Goal: Navigation & Orientation: Find specific page/section

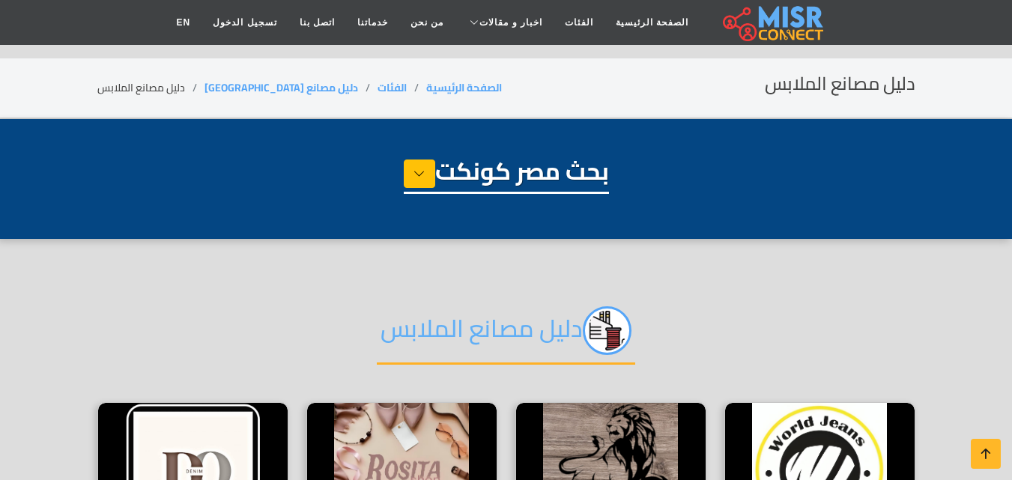
select select "**********"
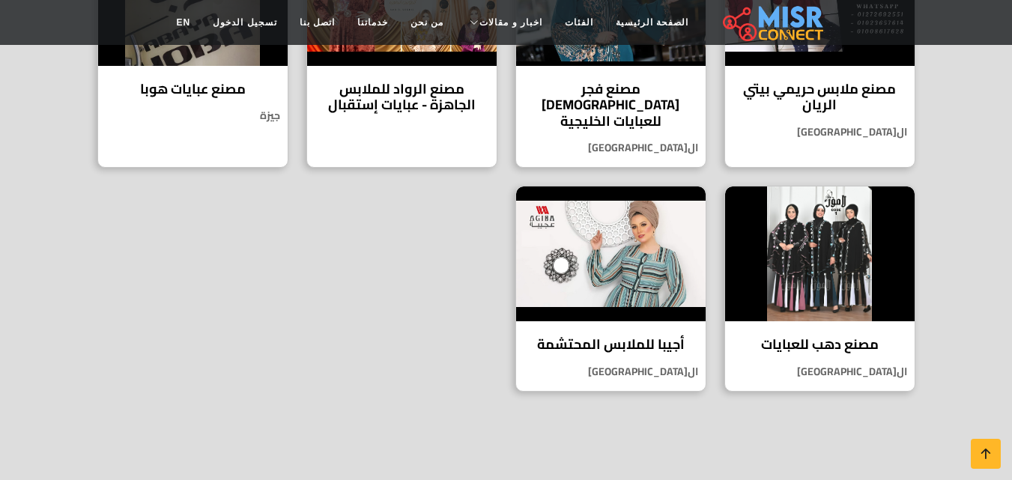
scroll to position [899, 0]
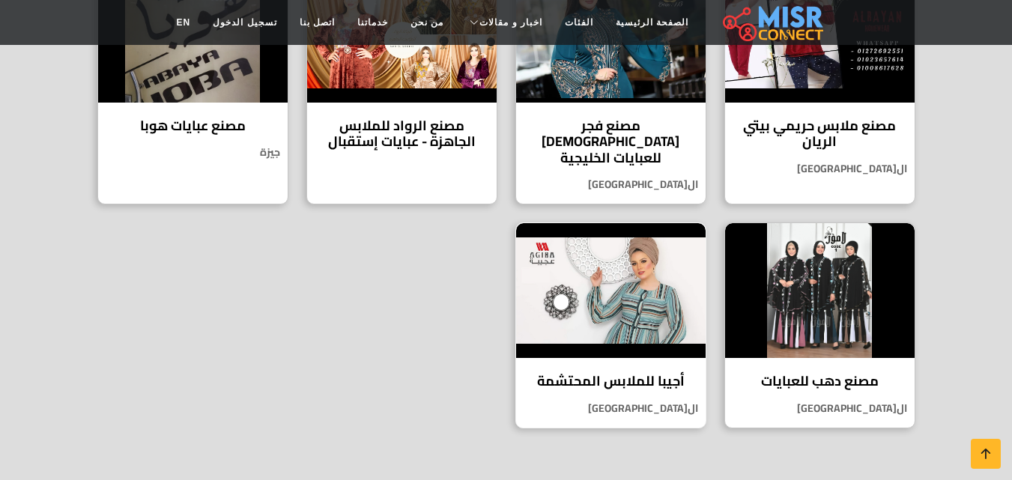
click at [610, 373] on h4 "أجيبا للملابس المحتشمة" at bounding box center [610, 381] width 167 height 16
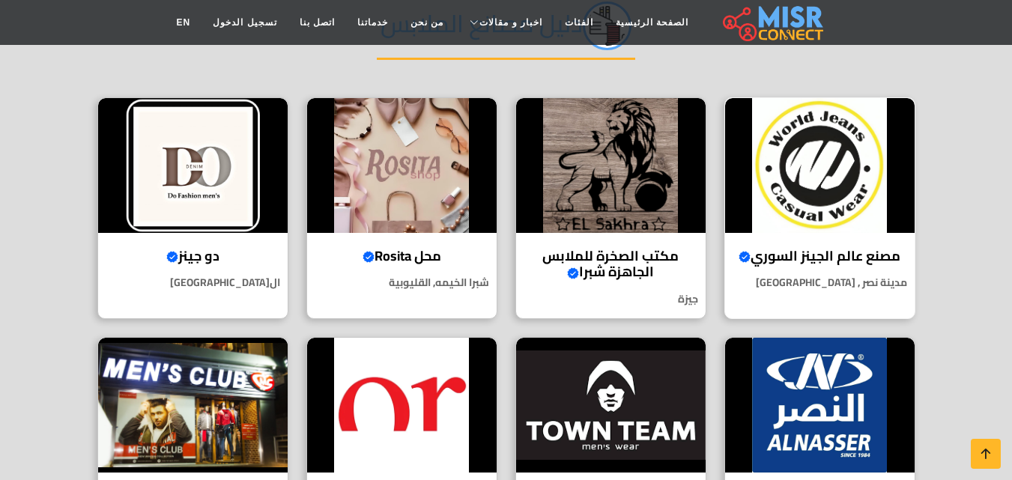
scroll to position [300, 0]
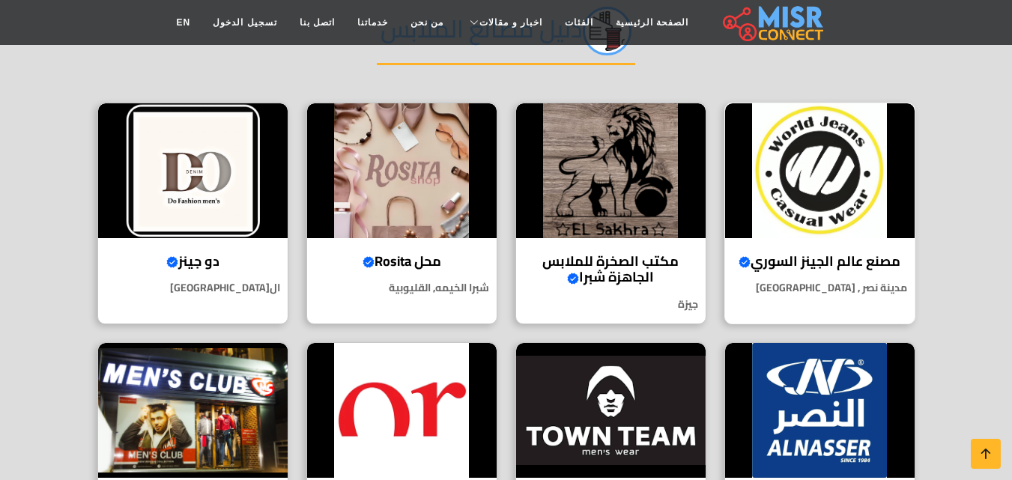
click at [842, 166] on img at bounding box center [820, 170] width 190 height 135
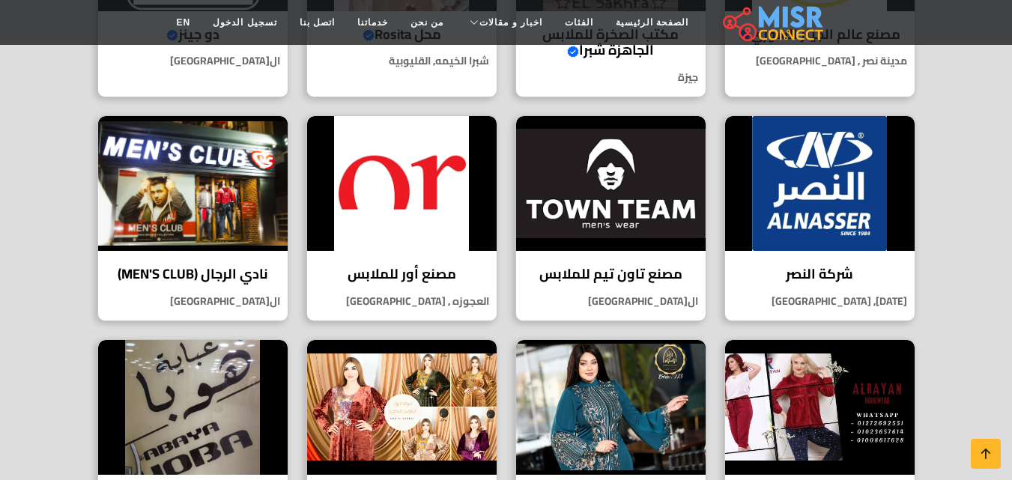
scroll to position [524, 0]
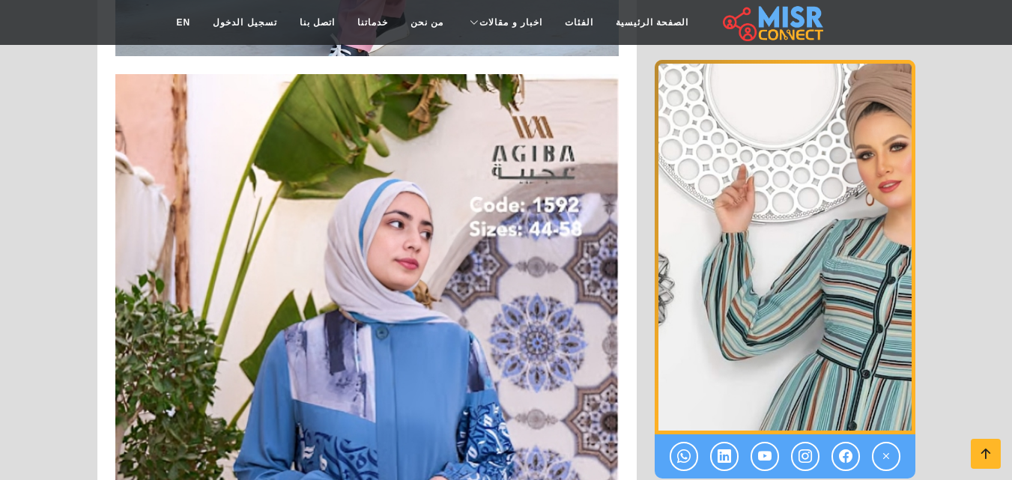
scroll to position [2847, 0]
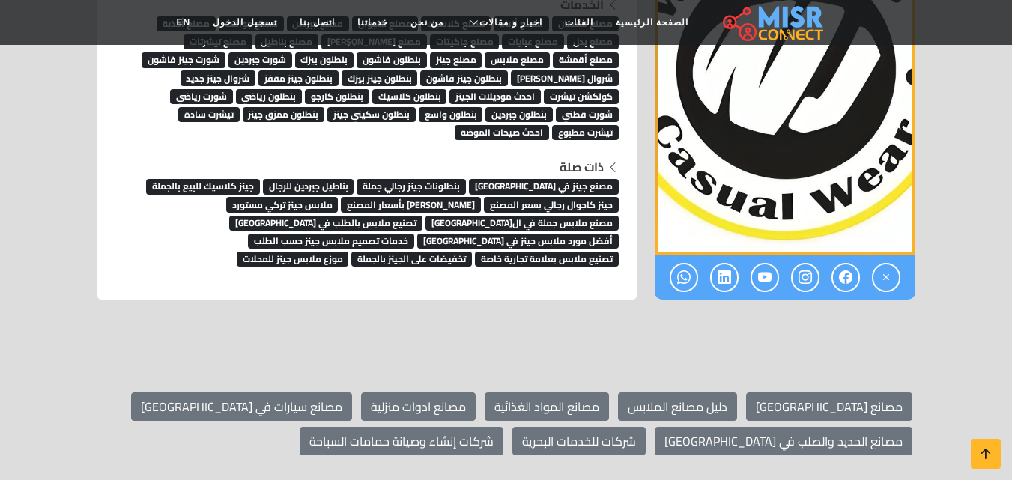
scroll to position [5170, 0]
